Goal: Information Seeking & Learning: Compare options

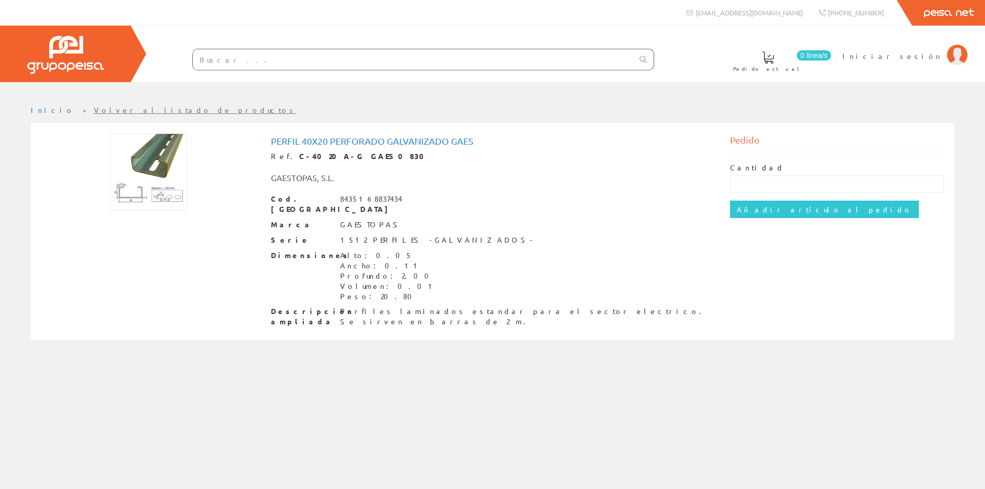
click at [134, 192] on img at bounding box center [148, 171] width 77 height 77
click at [153, 184] on img at bounding box center [148, 171] width 77 height 77
click at [134, 157] on img at bounding box center [148, 171] width 77 height 77
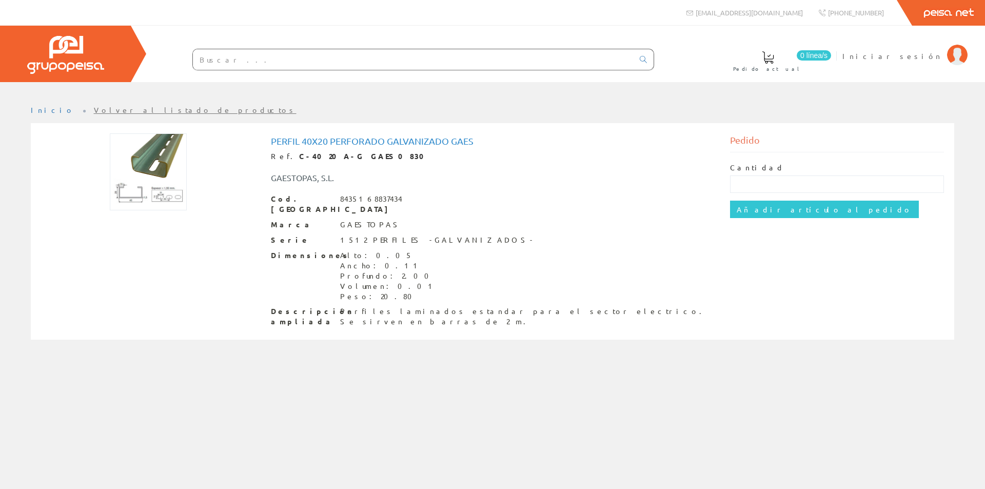
click at [150, 161] on img at bounding box center [148, 171] width 77 height 77
drag, startPoint x: 150, startPoint y: 161, endPoint x: 183, endPoint y: 141, distance: 38.7
click at [182, 141] on img at bounding box center [148, 171] width 77 height 77
click at [461, 289] on div "Dimensiones Alto: 0.05 Ancho: 0.11 Profundo: 2.00 Volumen: 0.01 Peso: 20.80" at bounding box center [493, 275] width 444 height 51
drag, startPoint x: 434, startPoint y: 304, endPoint x: 410, endPoint y: 301, distance: 24.3
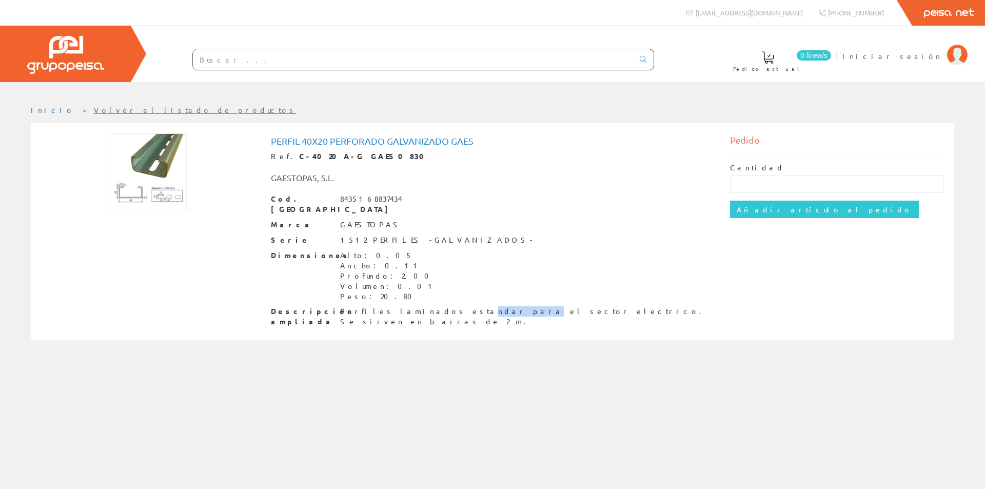
click at [410, 306] on div "Perfiles laminados estandar para el sector electrico. Se sirven en barras de 2 …" at bounding box center [527, 316] width 374 height 21
click at [350, 261] on div "Ancho: 0.11" at bounding box center [388, 266] width 96 height 10
click at [392, 269] on div "Dimensiones Alto: 0.05 Ancho: 0.11 Profundo: 2.00 Volumen: 0.01 Peso: 20.80" at bounding box center [493, 275] width 444 height 51
drag, startPoint x: 392, startPoint y: 266, endPoint x: 375, endPoint y: 261, distance: 17.7
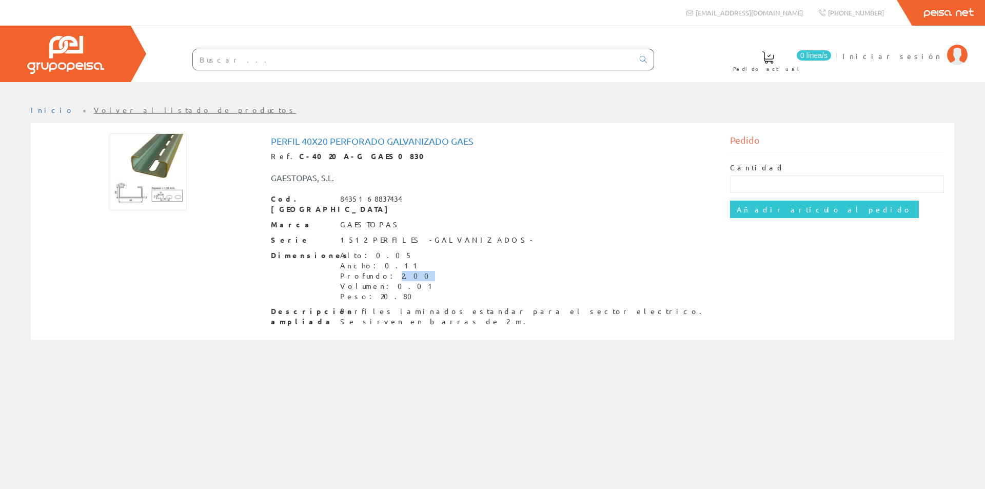
click at [375, 261] on div "Dimensiones Alto: 0.05 Ancho: 0.11 Profundo: 2.00 Volumen: 0.01 Peso: 20.80" at bounding box center [493, 275] width 444 height 51
click at [415, 261] on div "Dimensiones Alto: 0.05 Ancho: 0.11 Profundo: 2.00 Volumen: 0.01 Peso: 20.80" at bounding box center [493, 275] width 444 height 51
click at [415, 259] on div "Dimensiones Alto: 0.05 Ancho: 0.11 Profundo: 2.00 Volumen: 0.01 Peso: 20.80" at bounding box center [493, 275] width 444 height 51
drag, startPoint x: 386, startPoint y: 275, endPoint x: 372, endPoint y: 271, distance: 14.1
click at [372, 281] on div "Volumen: 0.01" at bounding box center [388, 286] width 96 height 10
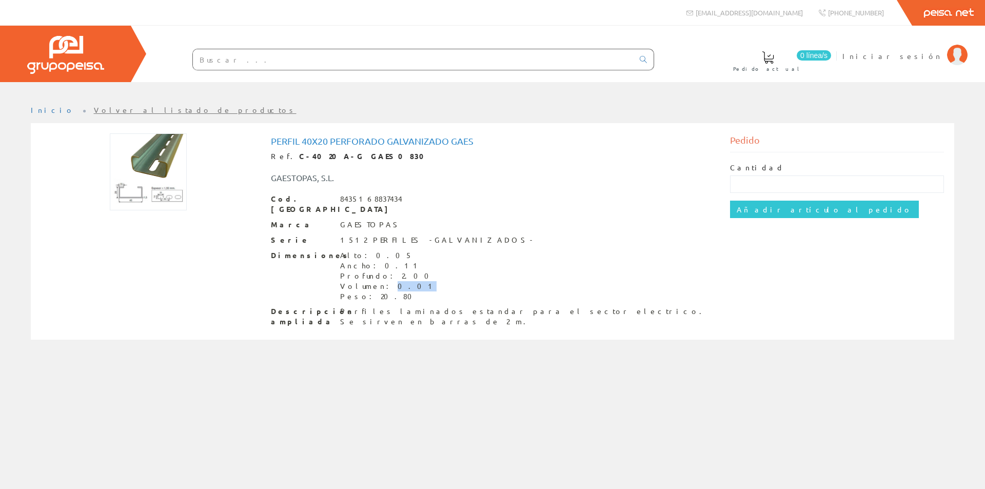
click at [372, 281] on div "Volumen: 0.01" at bounding box center [388, 286] width 96 height 10
drag, startPoint x: 387, startPoint y: 230, endPoint x: 441, endPoint y: 238, distance: 54.8
click at [441, 238] on div "Cod. Barras 8435168837434 Marca GAESTOPAS Serie 1512 PERFILES -GALVANIZADOS- Di…" at bounding box center [493, 260] width 444 height 133
click at [405, 252] on div "Dimensiones Alto: 0.05 Ancho: 0.11 Profundo: 2.00 Volumen: 0.01 Peso: 20.80" at bounding box center [493, 275] width 444 height 51
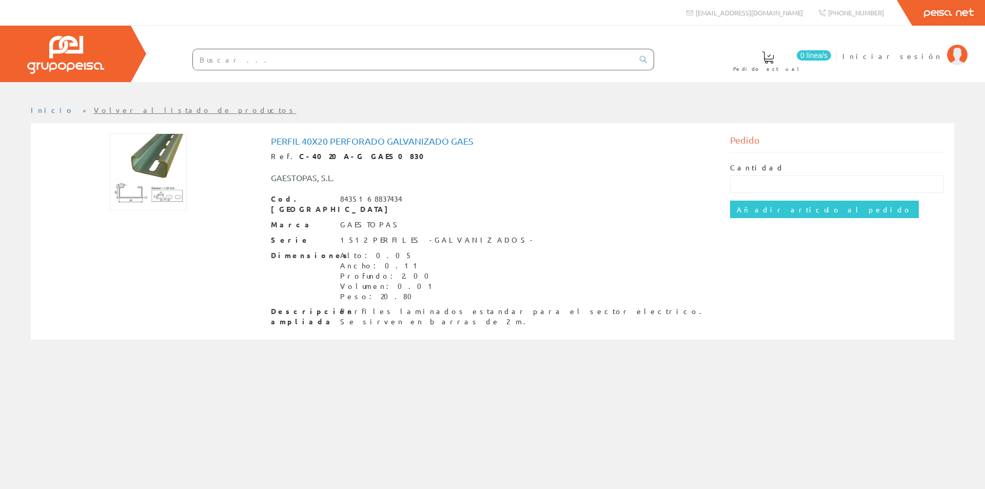
click at [380, 281] on div "Volumen: 0.01" at bounding box center [388, 286] width 96 height 10
click at [340, 306] on div "Perfiles laminados estandar para el sector electrico. Se sirven en barras de 2 …" at bounding box center [527, 316] width 374 height 21
click at [133, 178] on img at bounding box center [148, 171] width 77 height 77
drag, startPoint x: 133, startPoint y: 178, endPoint x: 122, endPoint y: 116, distance: 63.2
click at [133, 178] on img at bounding box center [148, 171] width 77 height 77
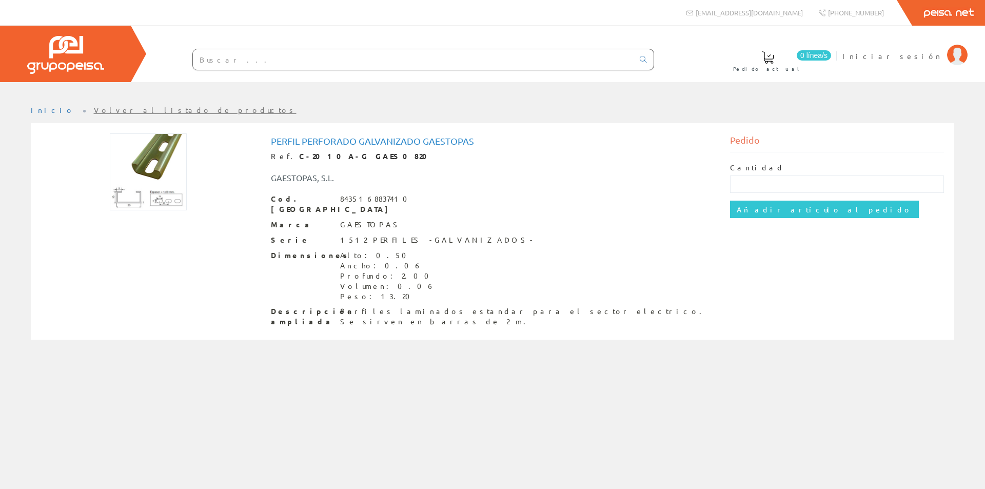
click at [121, 111] on link "Volver al listado de productos" at bounding box center [195, 109] width 203 height 9
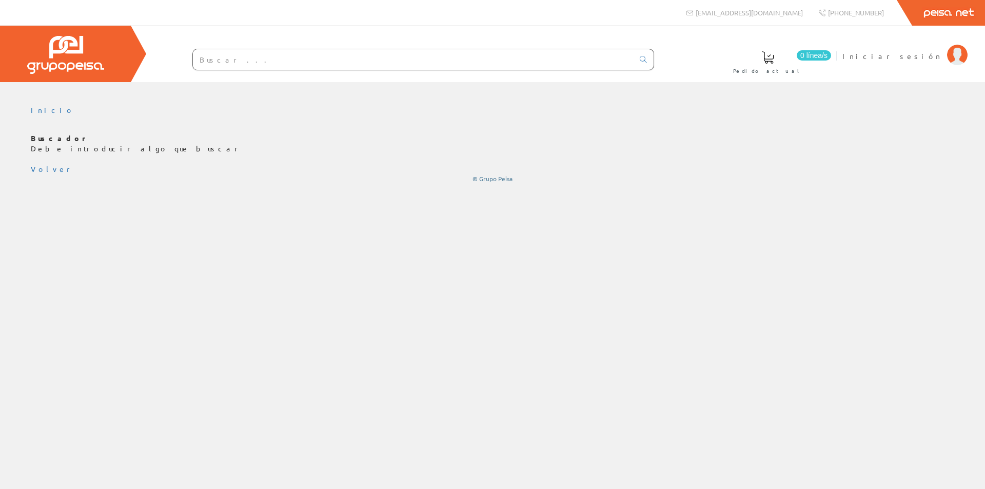
click at [343, 49] on input "text" at bounding box center [413, 59] width 441 height 21
type input "PERFIL PERFORADO"
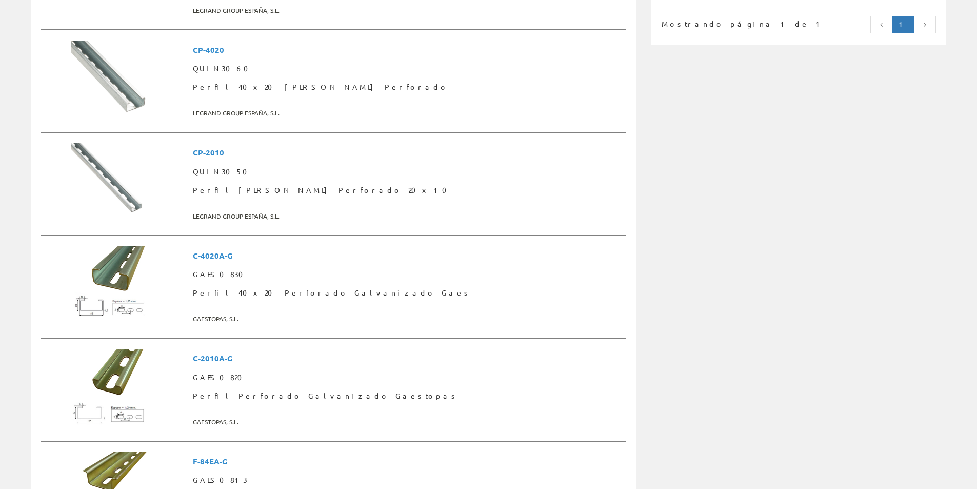
scroll to position [830, 0]
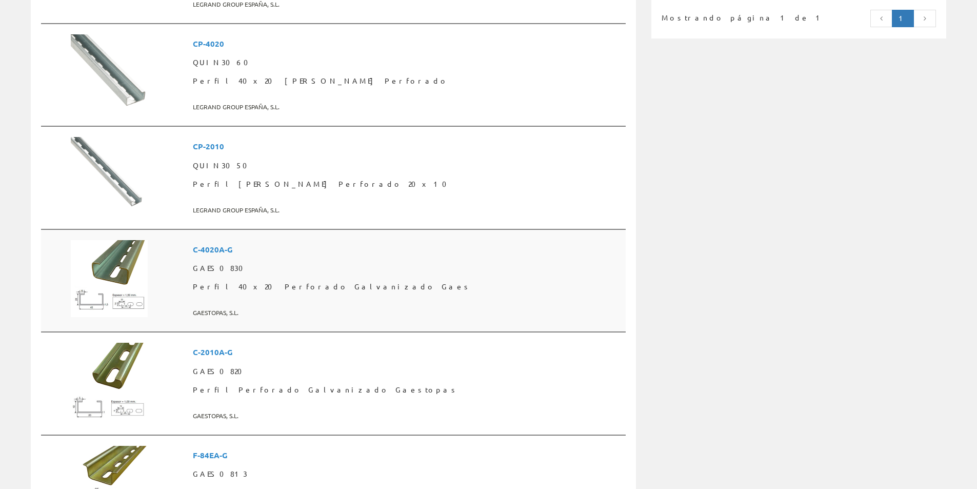
click at [76, 290] on img at bounding box center [109, 278] width 77 height 77
